Goal: Task Accomplishment & Management: Use online tool/utility

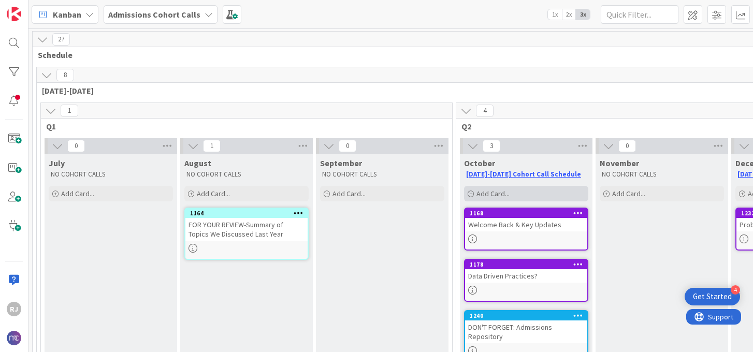
click at [511, 191] on div "Add Card..." at bounding box center [526, 194] width 124 height 16
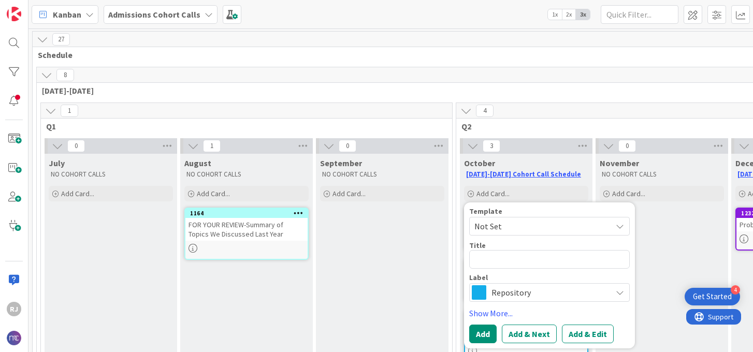
click at [526, 294] on span "Repository" at bounding box center [548, 292] width 115 height 14
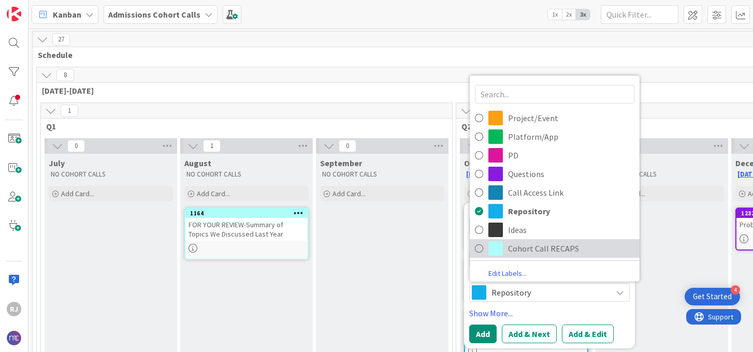
click at [527, 244] on span "Cohort Call RECAPS" at bounding box center [571, 249] width 126 height 16
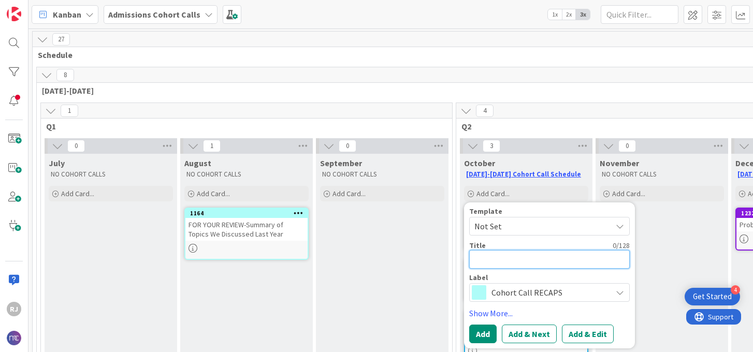
click at [503, 260] on textarea at bounding box center [549, 259] width 160 height 19
type textarea "x"
type textarea "R"
type textarea "x"
type textarea "RE"
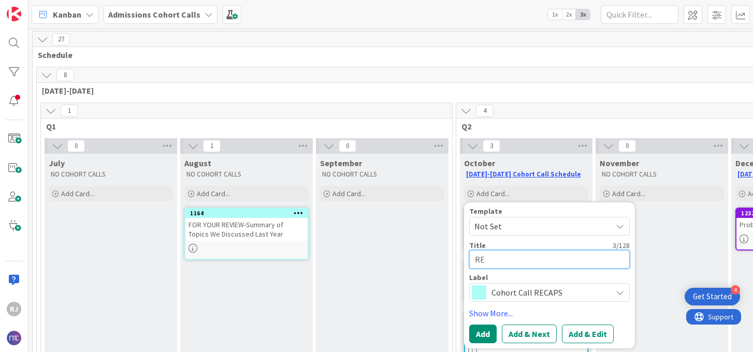
type textarea "x"
type textarea "REC"
type textarea "x"
type textarea "RECA"
type textarea "x"
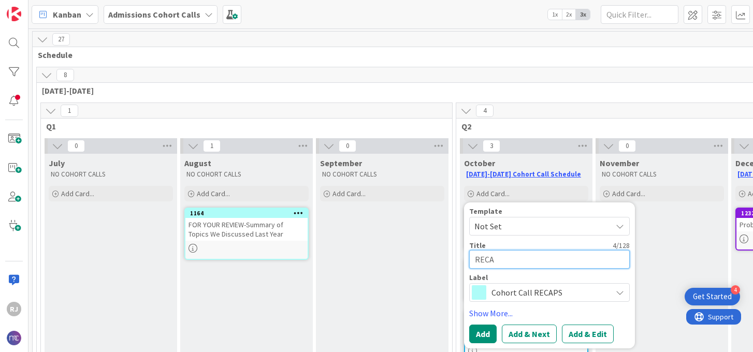
type textarea "RECAP"
type textarea "x"
type textarea "RECAP-"
type textarea "x"
type textarea "RECAP-"
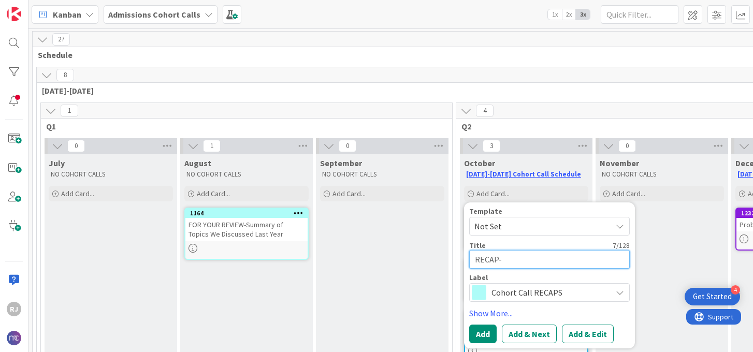
type textarea "x"
type textarea "RECAP- C"
type textarea "x"
type textarea "RECAP- Co"
type textarea "x"
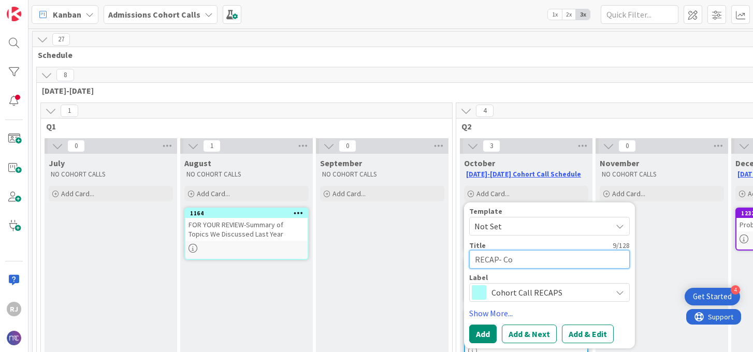
type textarea "RECAP- C"
type textarea "x"
type textarea "RECAP-"
type textarea "x"
type textarea "RECAP- Oc"
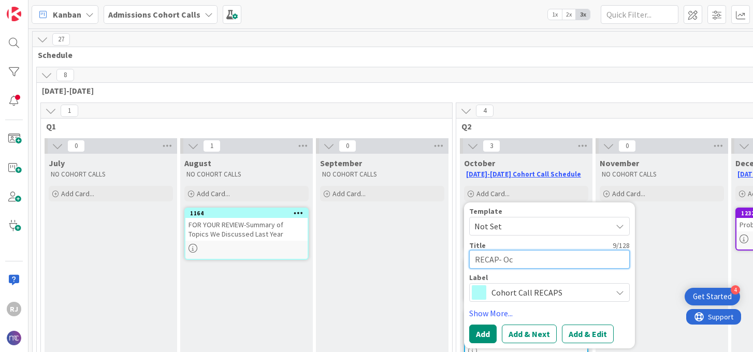
type textarea "x"
type textarea "RECAP- Oct"
type textarea "x"
type textarea "RECAP- Octo"
type textarea "x"
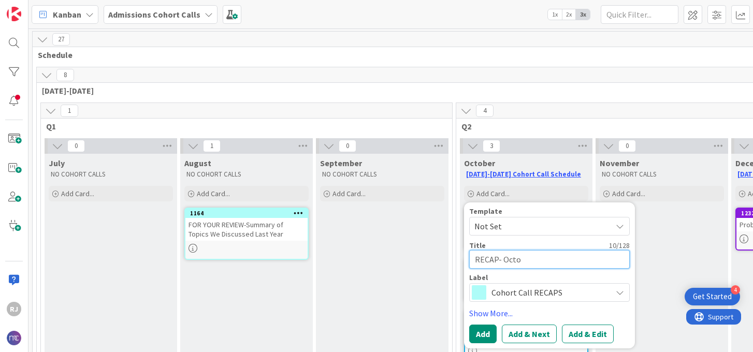
type textarea "RECAP- Octob"
type textarea "x"
type textarea "RECAP- Octobe"
type textarea "x"
type textarea "RECAP- October"
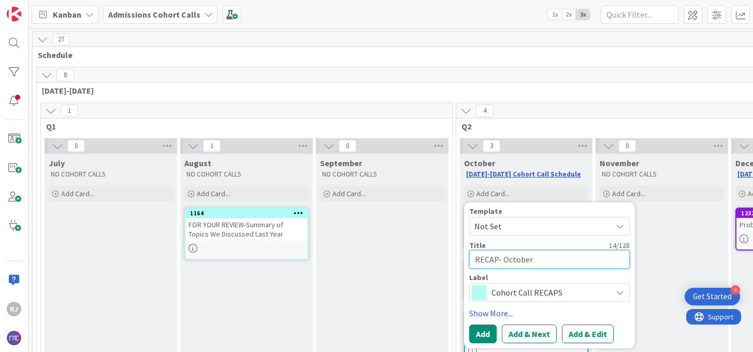
type textarea "x"
type textarea "RECAP- October"
type textarea "x"
type textarea "RECAP- October 9"
type textarea "x"
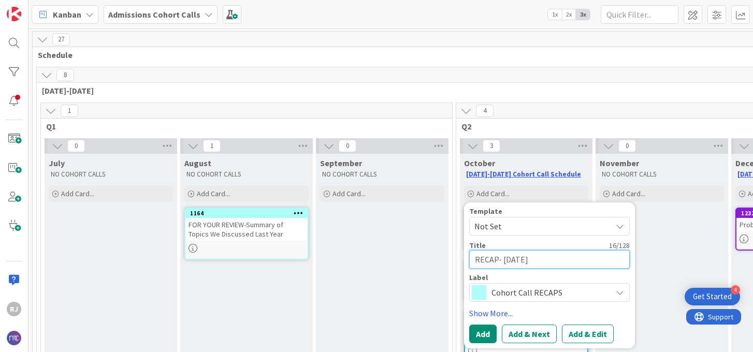
type textarea "RECAP- October 9t"
type textarea "x"
type textarea "RECAP- October 9th"
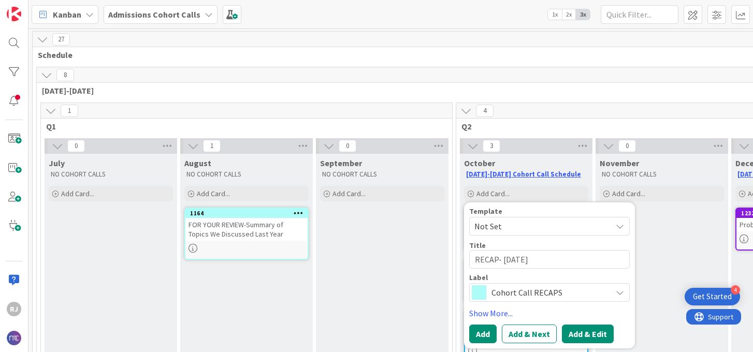
click at [577, 334] on button "Add & Edit" at bounding box center [588, 334] width 52 height 19
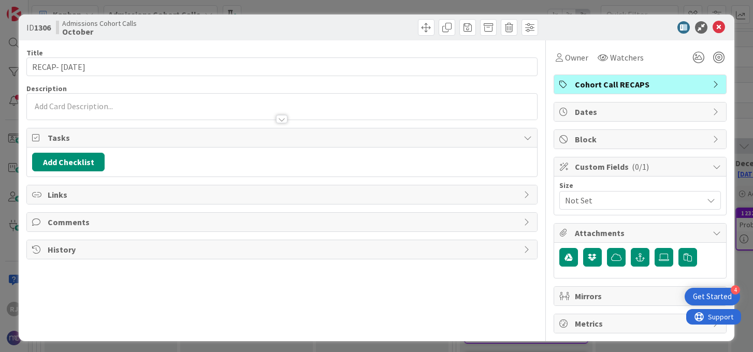
click at [255, 105] on div at bounding box center [281, 107] width 509 height 26
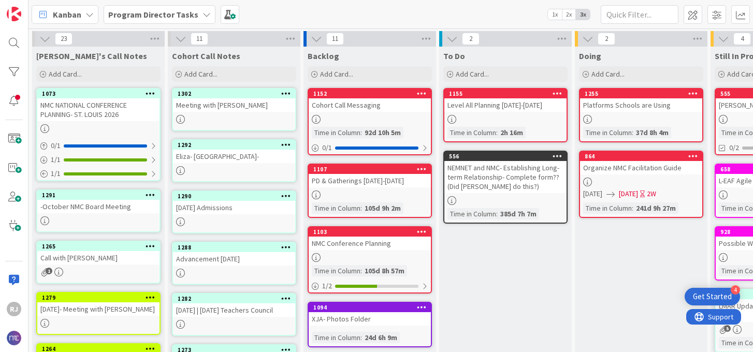
click at [233, 208] on div "10-9-25 Admissions" at bounding box center [234, 207] width 122 height 13
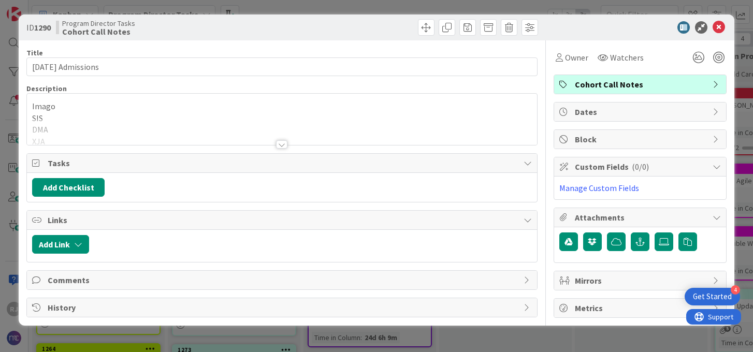
click at [281, 142] on div at bounding box center [281, 144] width 11 height 8
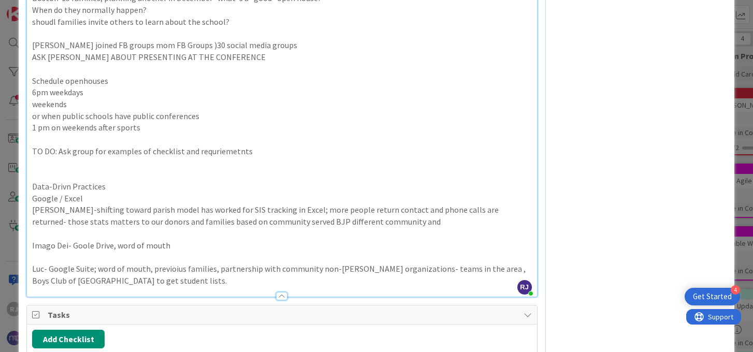
scroll to position [980, 0]
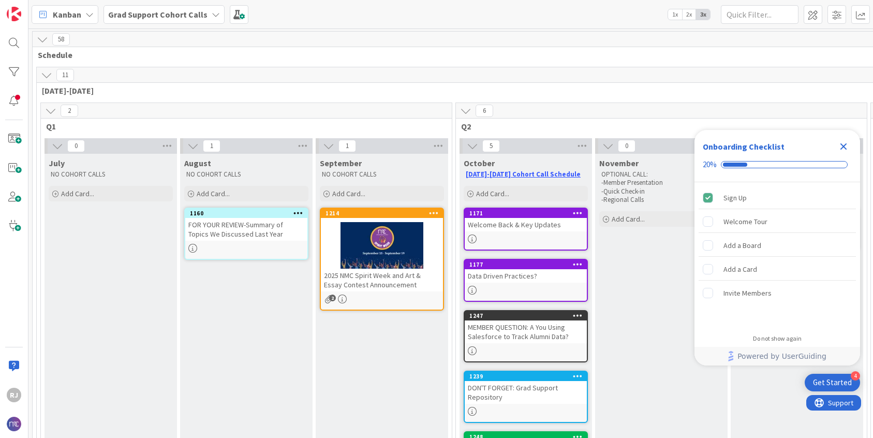
click at [167, 16] on b "Grad Support Cohort Calls" at bounding box center [157, 14] width 99 height 10
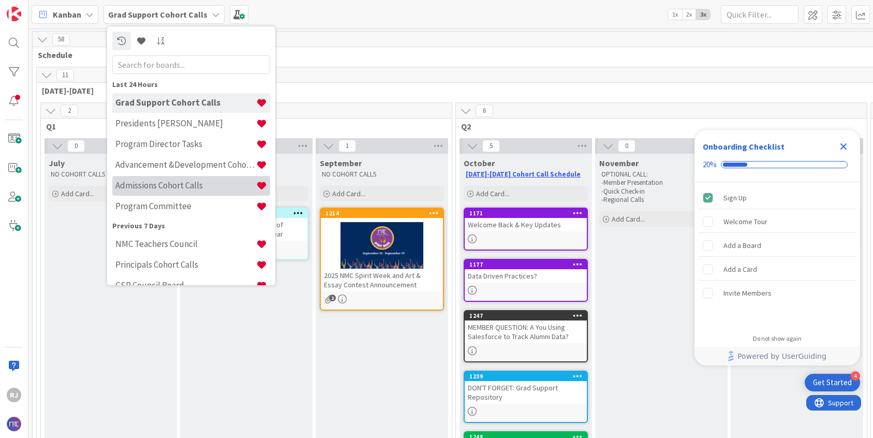
click at [173, 182] on h4 "Admissions Cohort Calls" at bounding box center [185, 185] width 141 height 10
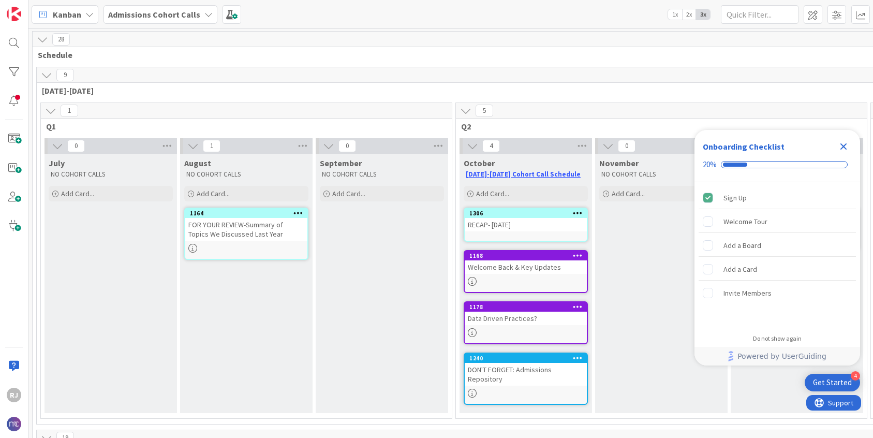
click at [844, 144] on icon "Close Checklist" at bounding box center [844, 146] width 12 height 12
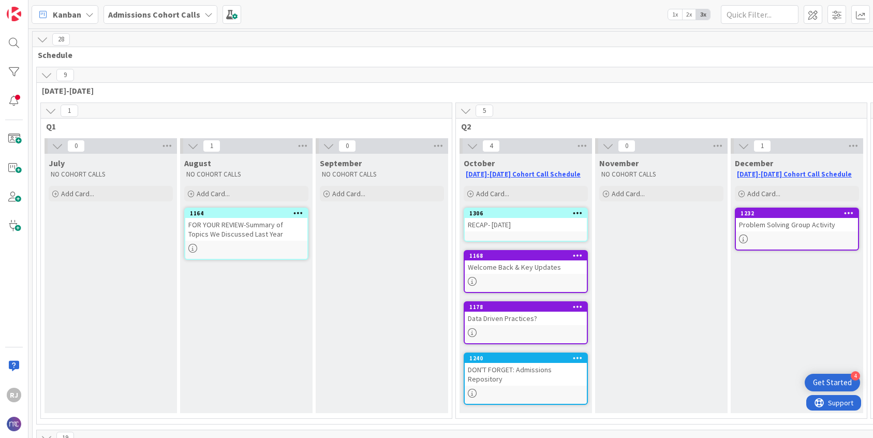
click at [545, 224] on div "RECAP- October 9th" at bounding box center [526, 224] width 122 height 13
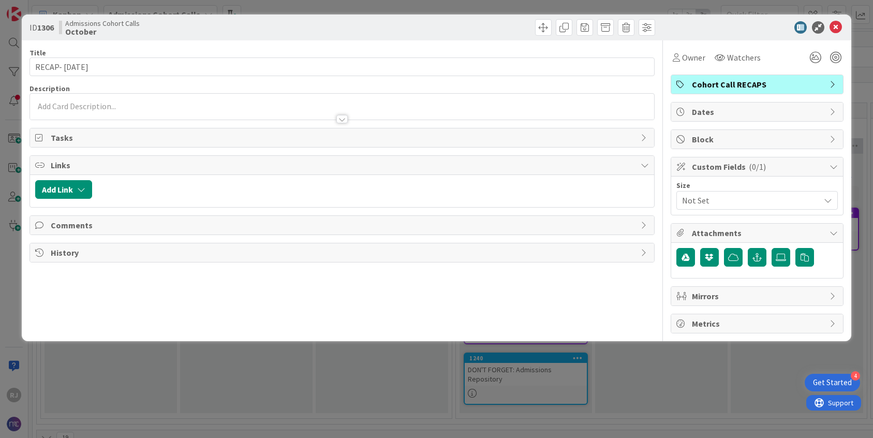
click at [274, 105] on div at bounding box center [342, 107] width 624 height 26
